Goal: Navigation & Orientation: Go to known website

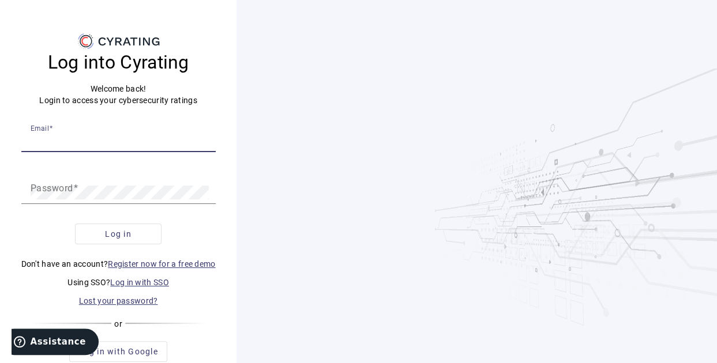
click at [113, 145] on input "Email" at bounding box center [119, 141] width 176 height 14
click at [140, 284] on link "Log in with SSO" at bounding box center [139, 282] width 59 height 9
